Goal: Find specific page/section: Find specific page/section

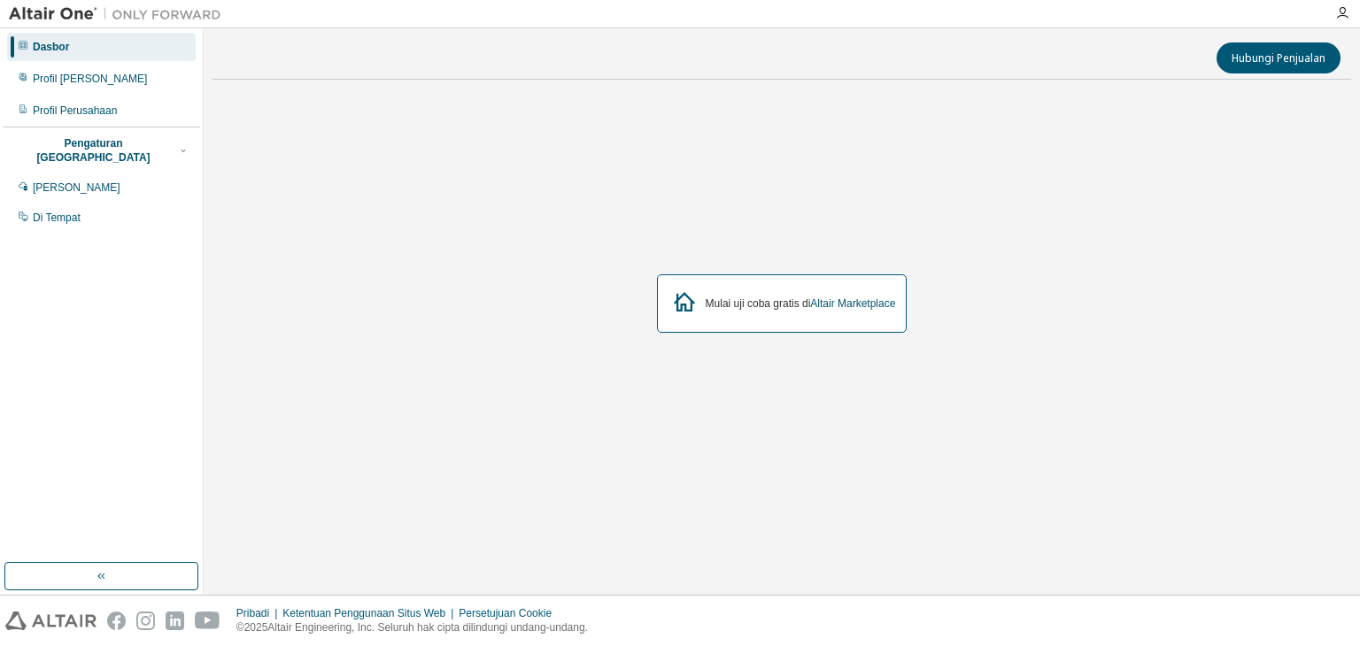
click at [49, 190] on div "Dikelola Di Tempat" at bounding box center [101, 203] width 197 height 58
click at [64, 213] on div "Di Tempat" at bounding box center [101, 218] width 189 height 28
